Goal: Transaction & Acquisition: Purchase product/service

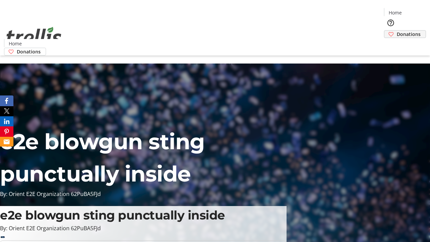
click at [397, 31] on span "Donations" at bounding box center [409, 34] width 24 height 7
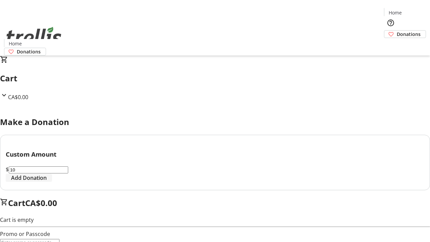
click at [47, 182] on span "Add Donation" at bounding box center [29, 178] width 36 height 8
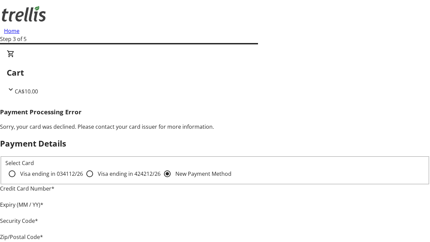
click at [83, 180] on input "Visa ending in 4242 12/26" at bounding box center [89, 173] width 13 height 13
radio input "true"
